Goal: Task Accomplishment & Management: Use online tool/utility

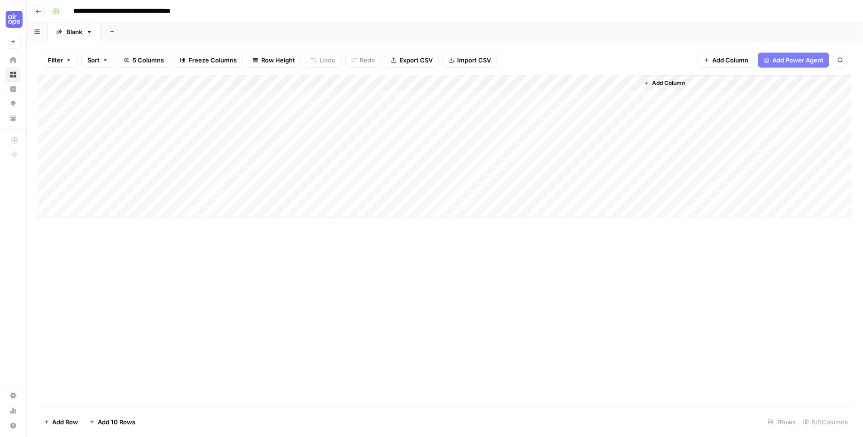
click at [66, 31] on div "Blank" at bounding box center [74, 31] width 16 height 9
click at [90, 33] on icon "button" at bounding box center [89, 32] width 7 height 7
click at [35, 33] on icon "button" at bounding box center [37, 31] width 6 height 5
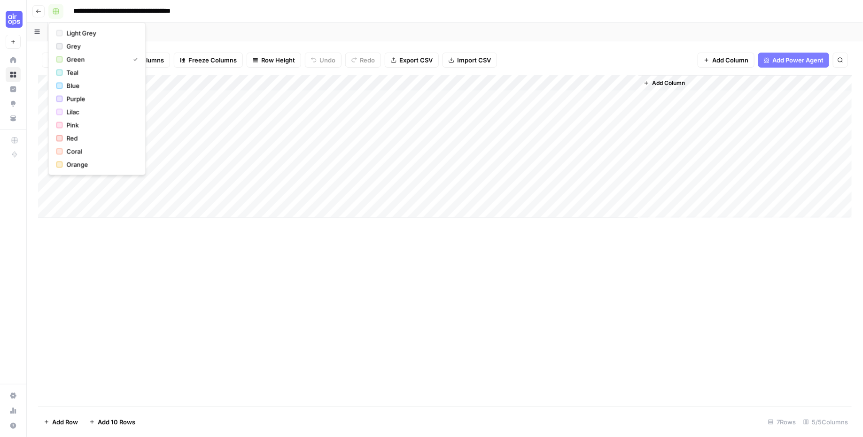
click at [51, 14] on button "button" at bounding box center [55, 11] width 15 height 15
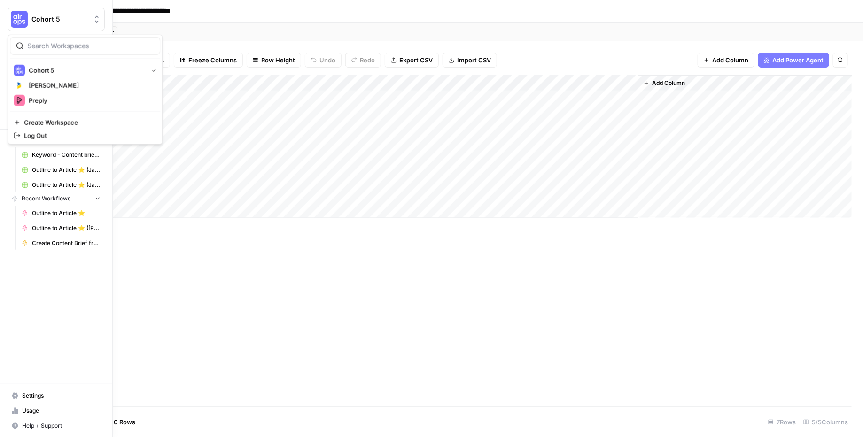
click at [37, 9] on button "Cohort 5" at bounding box center [56, 19] width 97 height 23
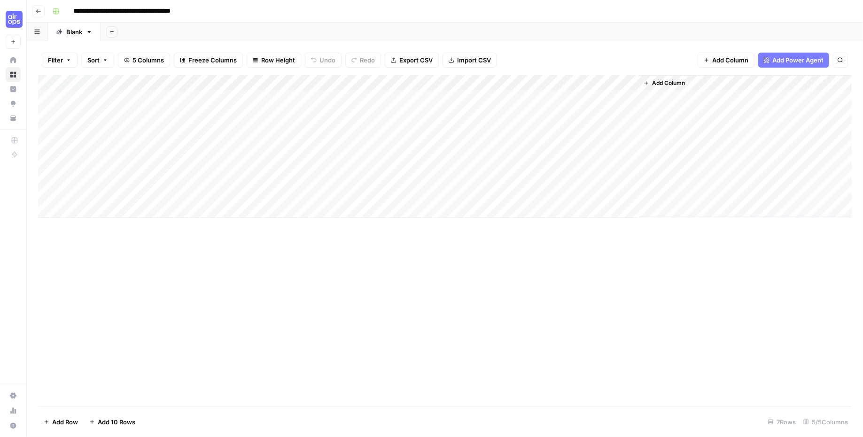
click at [39, 13] on icon "button" at bounding box center [39, 11] width 6 height 6
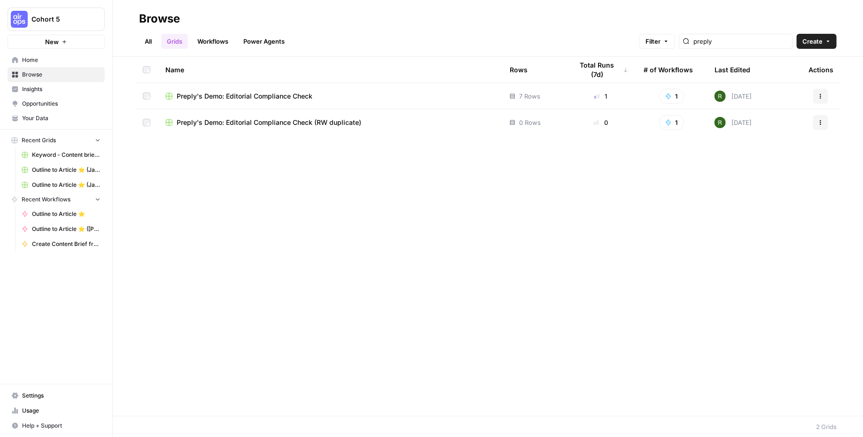
click at [219, 93] on span "Preply's Demo: Editorial Compliance Check" at bounding box center [245, 96] width 136 height 9
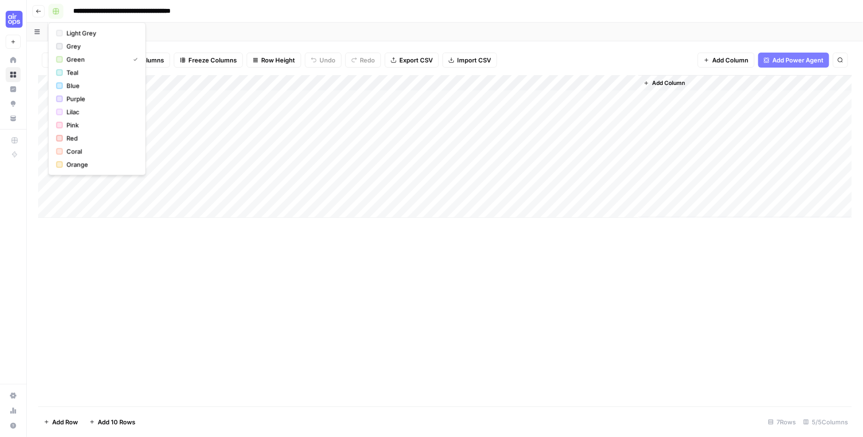
click at [56, 12] on rect "button" at bounding box center [56, 11] width 6 height 6
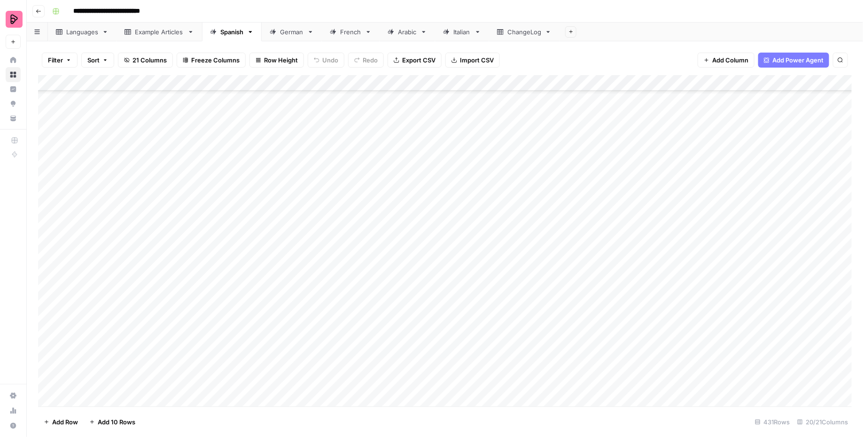
scroll to position [6585, 0]
click at [102, 400] on div "Add Column" at bounding box center [445, 241] width 814 height 332
click at [324, 379] on div "Add Column" at bounding box center [445, 241] width 814 height 332
click at [221, 389] on div "Add Column" at bounding box center [445, 241] width 814 height 332
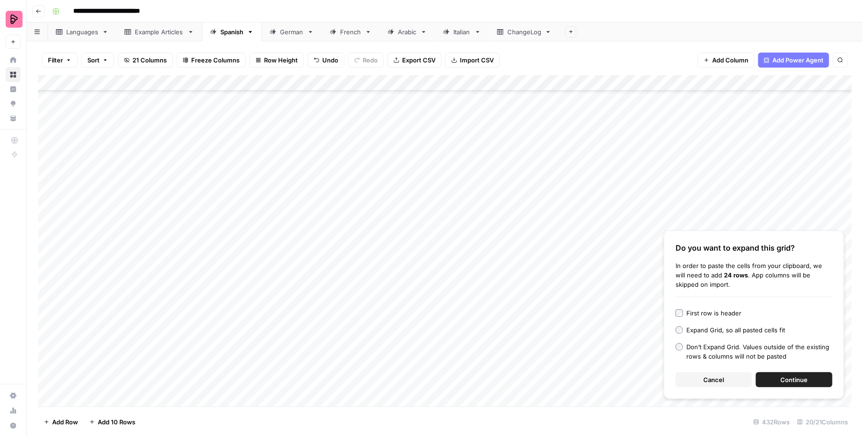
click at [797, 380] on span "Continue" at bounding box center [794, 379] width 27 height 9
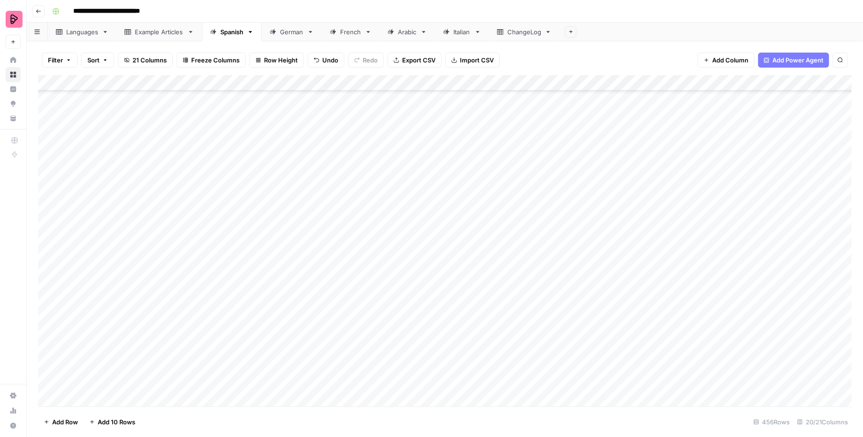
scroll to position [6788, 0]
click at [543, 196] on div "Add Column" at bounding box center [445, 241] width 814 height 332
click at [541, 213] on div "Add Column" at bounding box center [445, 241] width 814 height 332
click at [542, 230] on div "Add Column" at bounding box center [445, 241] width 814 height 332
click at [543, 243] on div "Add Column" at bounding box center [445, 241] width 814 height 332
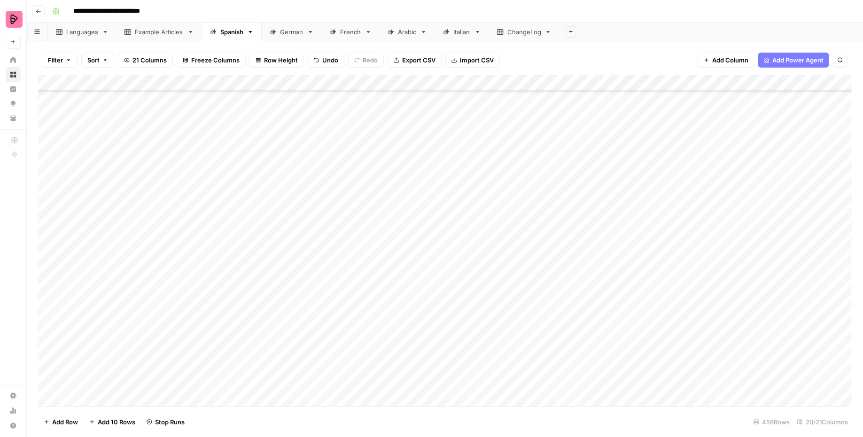
click at [542, 261] on div "Add Column" at bounding box center [445, 241] width 814 height 332
click at [541, 281] on div "Add Column" at bounding box center [445, 241] width 814 height 332
click at [541, 293] on div "Add Column" at bounding box center [445, 241] width 814 height 332
click at [540, 310] on div "Add Column" at bounding box center [445, 241] width 814 height 332
click at [540, 326] on div "Add Column" at bounding box center [445, 241] width 814 height 332
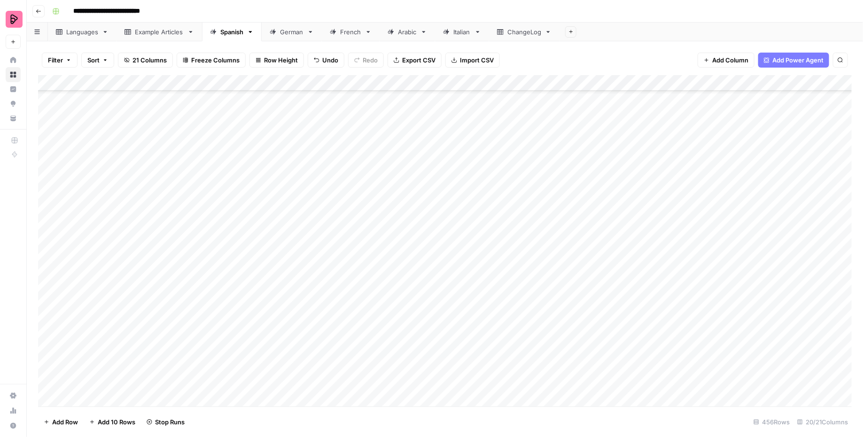
click at [539, 340] on div "Add Column" at bounding box center [445, 241] width 814 height 332
click at [538, 358] on div "Add Column" at bounding box center [445, 241] width 814 height 332
click at [538, 373] on div "Add Column" at bounding box center [445, 241] width 814 height 332
click at [538, 392] on div "Add Column" at bounding box center [445, 241] width 814 height 332
click at [538, 402] on div "Add Column" at bounding box center [445, 241] width 814 height 332
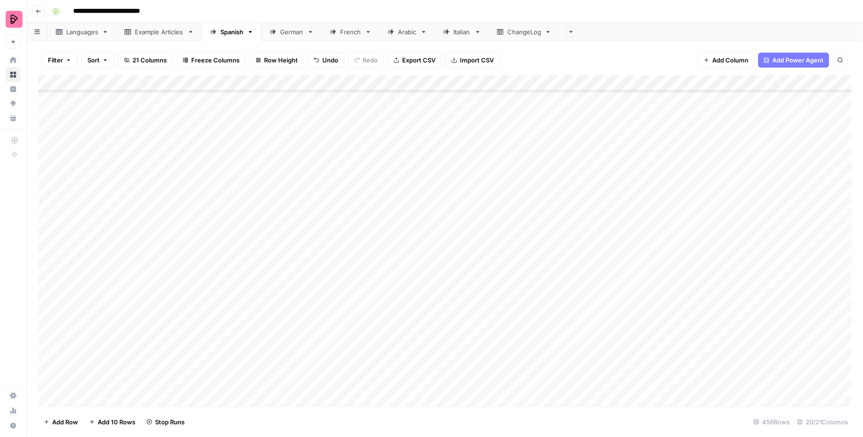
click at [544, 295] on div "Add Column" at bounding box center [445, 241] width 814 height 332
click at [545, 276] on div "Add Column" at bounding box center [445, 241] width 814 height 332
click at [551, 219] on div "Add Column" at bounding box center [445, 241] width 814 height 332
click at [543, 242] on div "Add Column" at bounding box center [445, 241] width 814 height 332
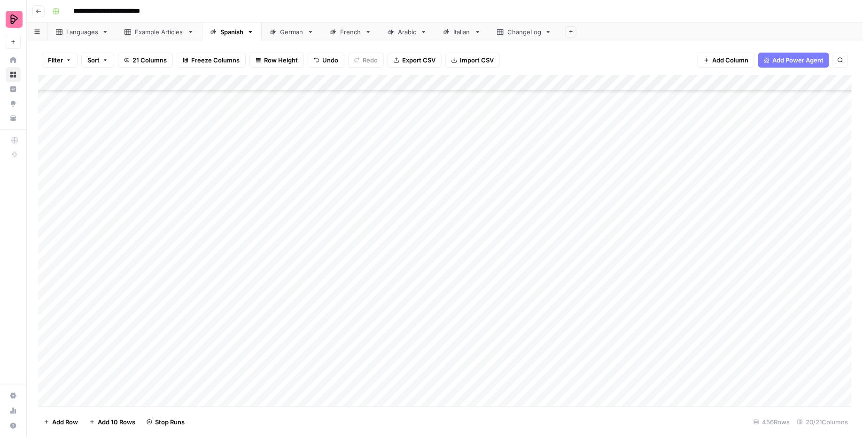
click at [541, 258] on div "Add Column" at bounding box center [445, 241] width 814 height 332
click at [540, 275] on div "Add Column" at bounding box center [445, 241] width 814 height 332
click at [540, 284] on div "Add Column" at bounding box center [445, 241] width 814 height 332
click at [540, 303] on div "Add Column" at bounding box center [445, 241] width 814 height 332
click at [539, 317] on div "Add Column" at bounding box center [445, 241] width 814 height 332
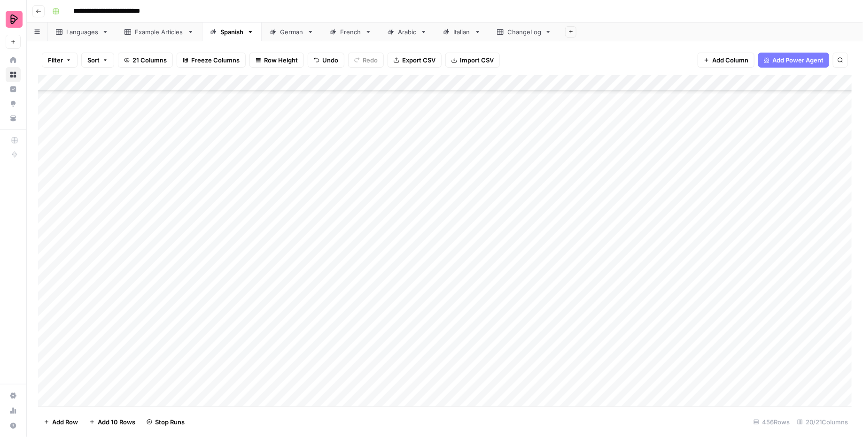
click at [535, 334] on div "Add Column" at bounding box center [445, 241] width 814 height 332
click at [534, 348] on div "Add Column" at bounding box center [445, 241] width 814 height 332
click at [531, 372] on div "Add Column" at bounding box center [445, 241] width 814 height 332
click at [531, 381] on div "Add Column" at bounding box center [445, 241] width 814 height 332
